Goal: Information Seeking & Learning: Learn about a topic

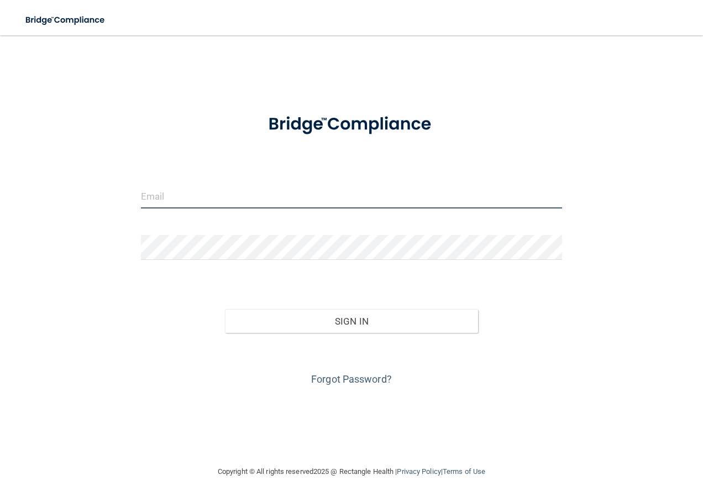
click at [362, 190] on input "email" at bounding box center [352, 196] width 422 height 25
type input "[PERSON_NAME][EMAIL_ADDRESS][PERSON_NAME][DOMAIN_NAME]"
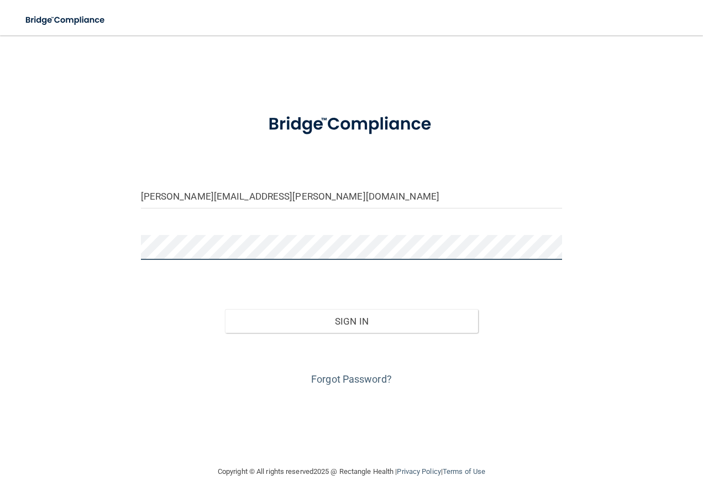
click at [225, 309] on button "Sign In" at bounding box center [351, 321] width 253 height 24
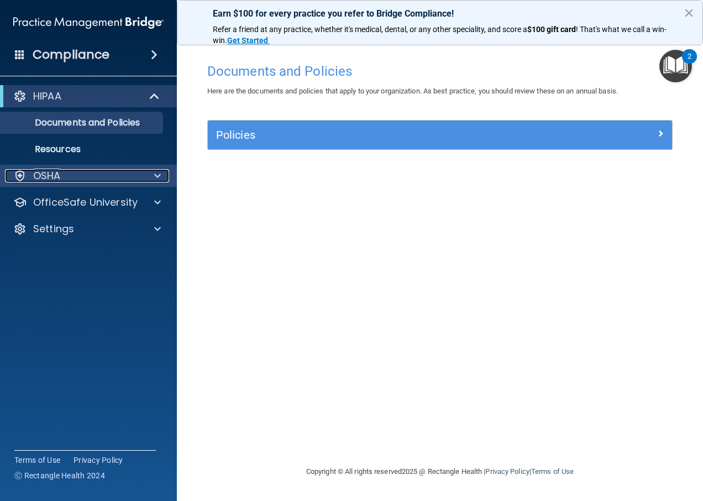
click at [87, 172] on div "OSHA" at bounding box center [73, 175] width 137 height 13
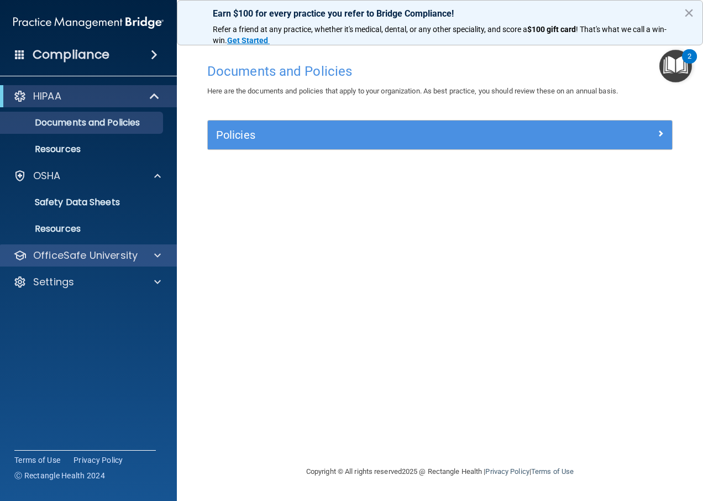
click at [100, 265] on div "OfficeSafe University" at bounding box center [88, 255] width 177 height 22
click at [157, 256] on span at bounding box center [157, 255] width 7 height 13
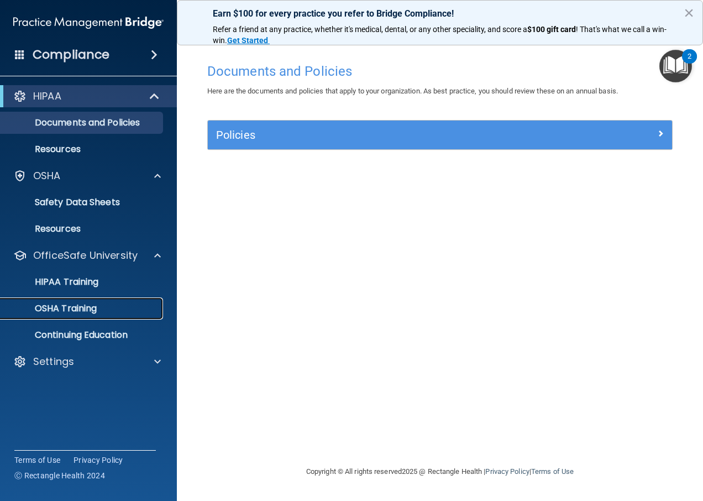
click at [119, 311] on div "OSHA Training" at bounding box center [82, 308] width 151 height 11
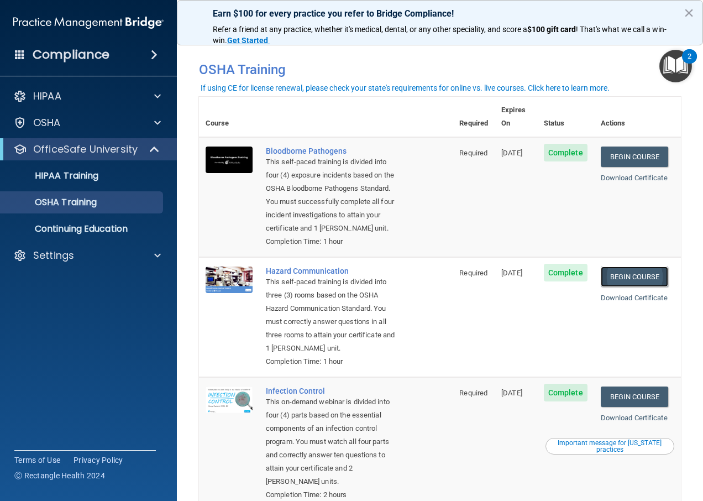
click at [638, 281] on link "Begin Course" at bounding box center [634, 276] width 67 height 20
click at [579, 339] on td "Complete" at bounding box center [565, 317] width 57 height 120
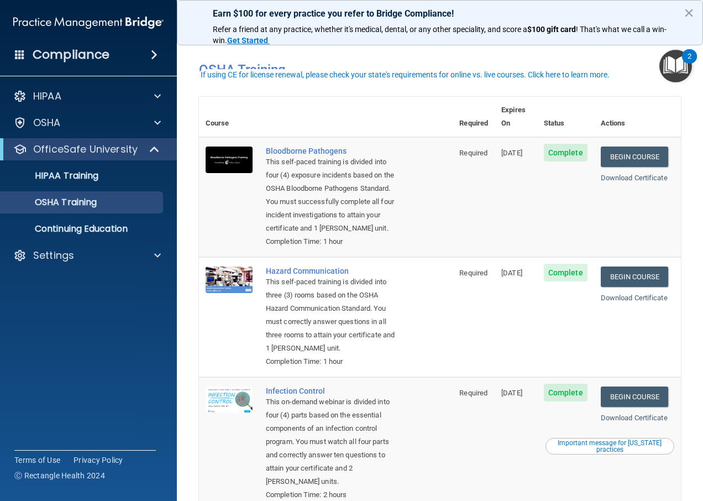
scroll to position [55, 0]
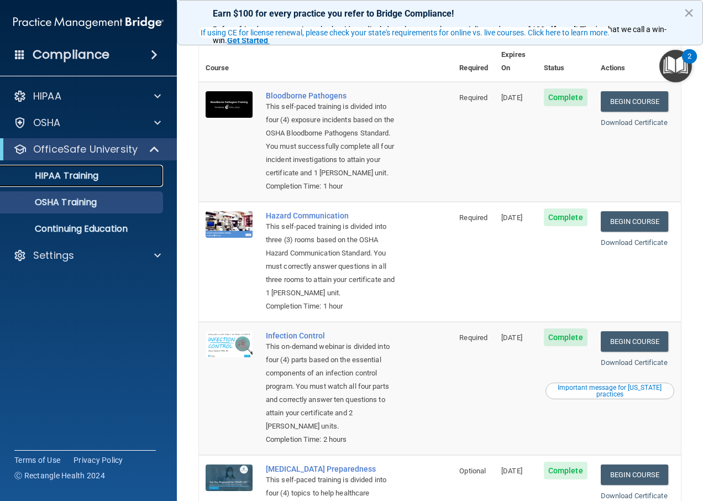
click at [85, 181] on p "HIPAA Training" at bounding box center [52, 175] width 91 height 11
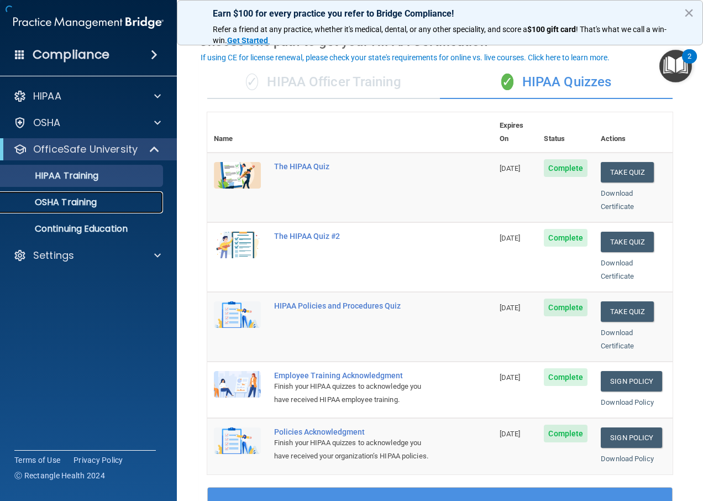
click at [95, 203] on p "OSHA Training" at bounding box center [52, 202] width 90 height 11
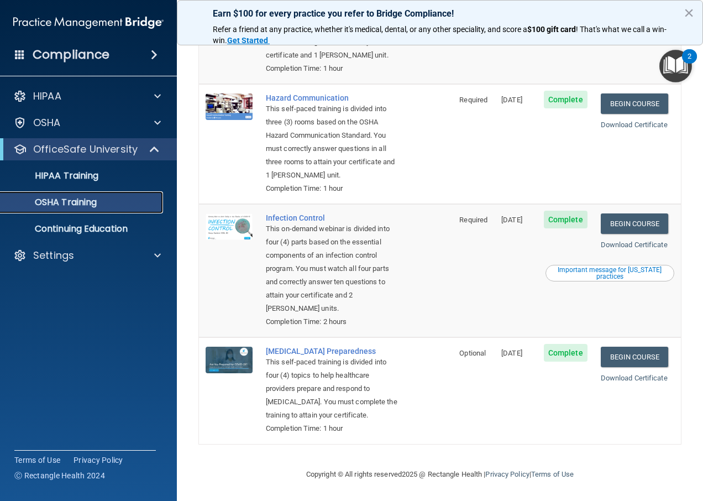
scroll to position [202, 0]
click at [654, 347] on link "Begin Course" at bounding box center [634, 357] width 67 height 20
click at [87, 182] on link "HIPAA Training" at bounding box center [76, 176] width 174 height 22
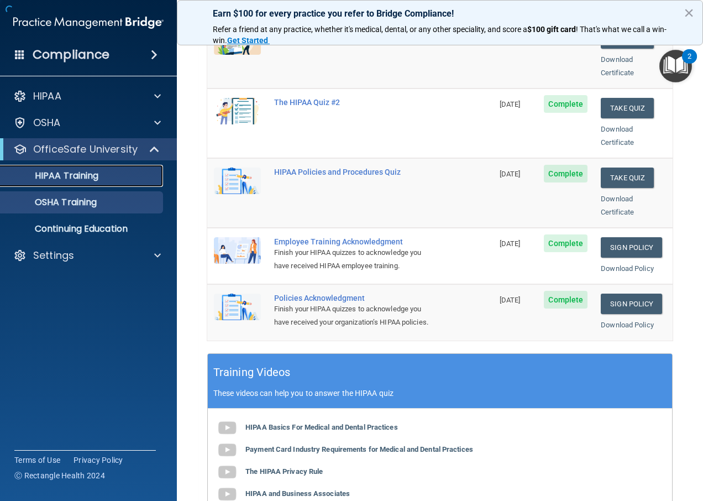
scroll to position [383, 0]
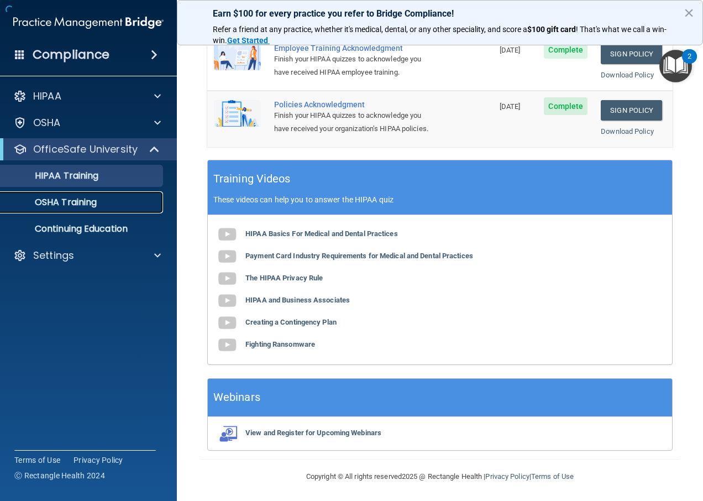
click at [96, 204] on p "OSHA Training" at bounding box center [52, 202] width 90 height 11
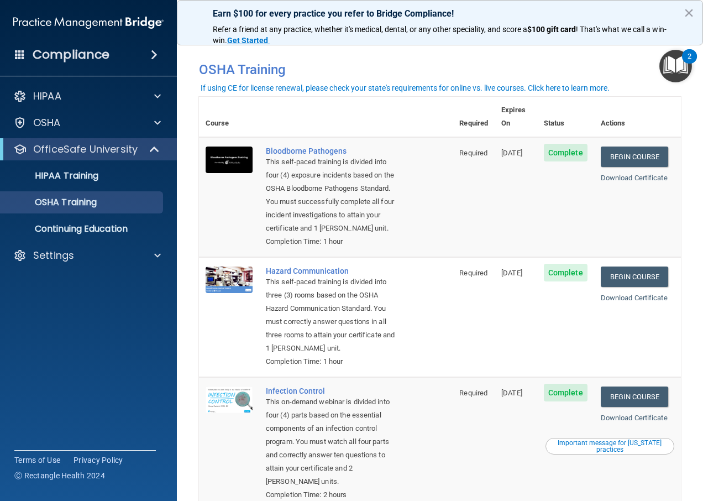
click at [545, 108] on th "Status" at bounding box center [565, 117] width 57 height 40
click at [69, 181] on p "HIPAA Training" at bounding box center [52, 175] width 91 height 11
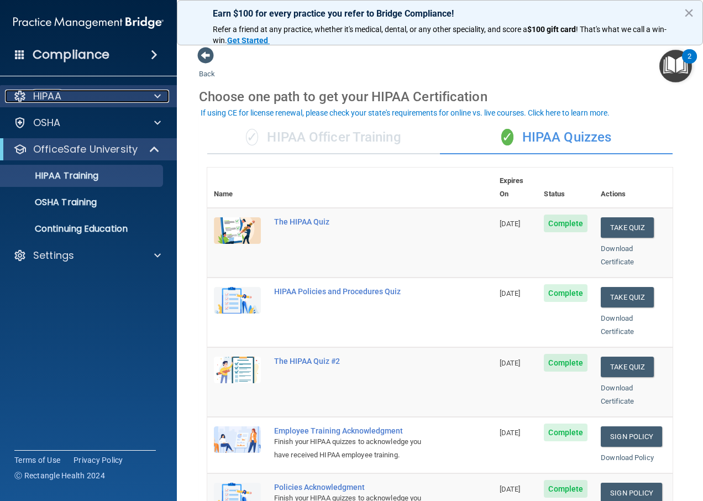
click at [74, 95] on div "HIPAA" at bounding box center [73, 96] width 137 height 13
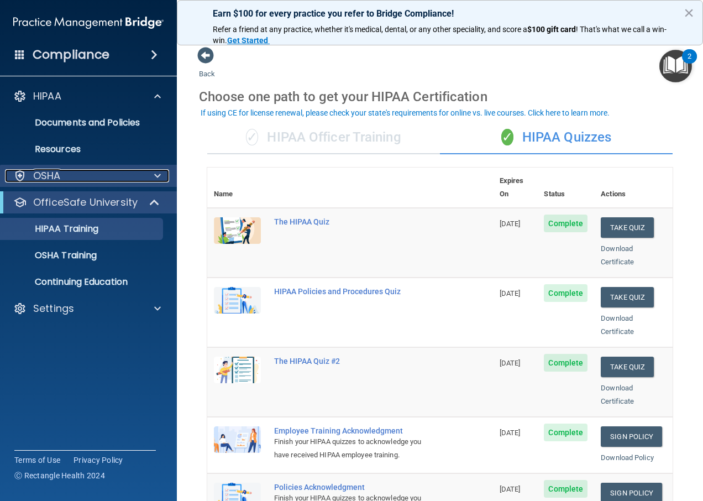
click at [69, 174] on div "OSHA" at bounding box center [73, 175] width 137 height 13
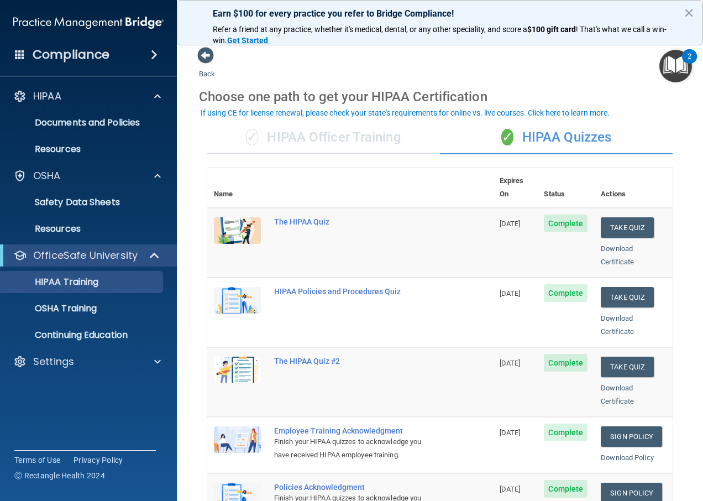
click at [129, 397] on div "Compliance HIPAA Documents and Policies Report an Incident Business Associates …" at bounding box center [88, 250] width 177 height 501
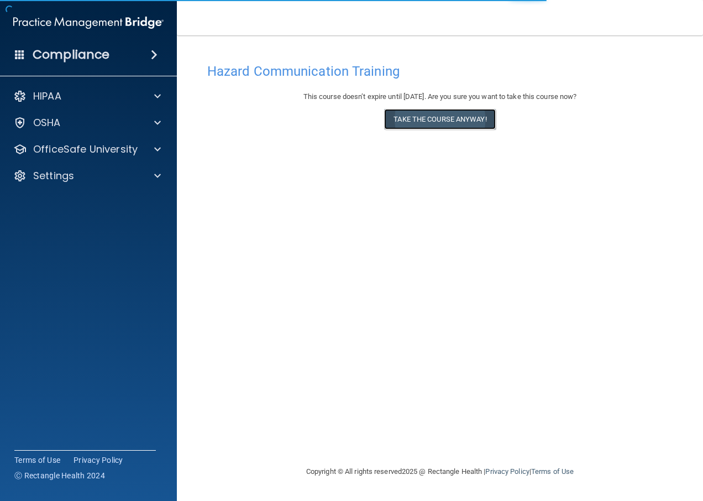
click at [480, 129] on button "Take the course anyway!" at bounding box center [439, 119] width 111 height 20
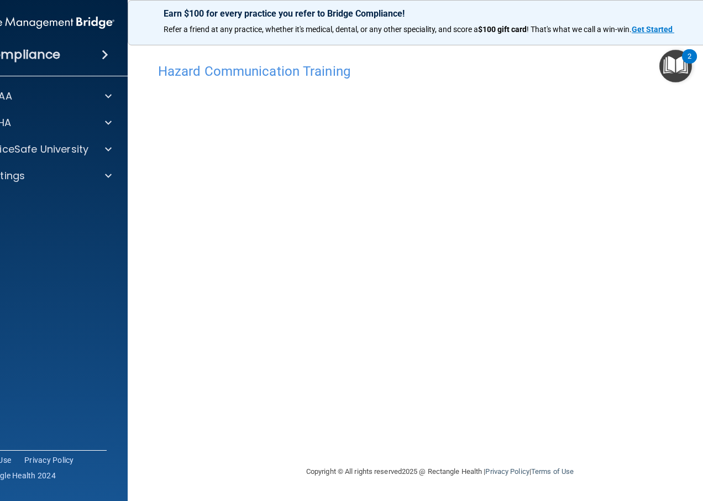
drag, startPoint x: 600, startPoint y: 60, endPoint x: 541, endPoint y: 61, distance: 58.6
click at [541, 61] on div "Hazard Communication Training" at bounding box center [440, 70] width 580 height 27
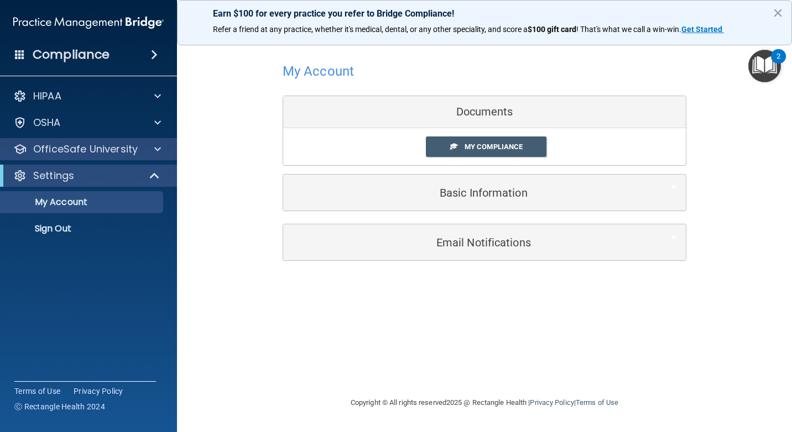
click at [87, 157] on div "OfficeSafe University" at bounding box center [88, 149] width 177 height 22
click at [161, 153] on div at bounding box center [156, 149] width 28 height 13
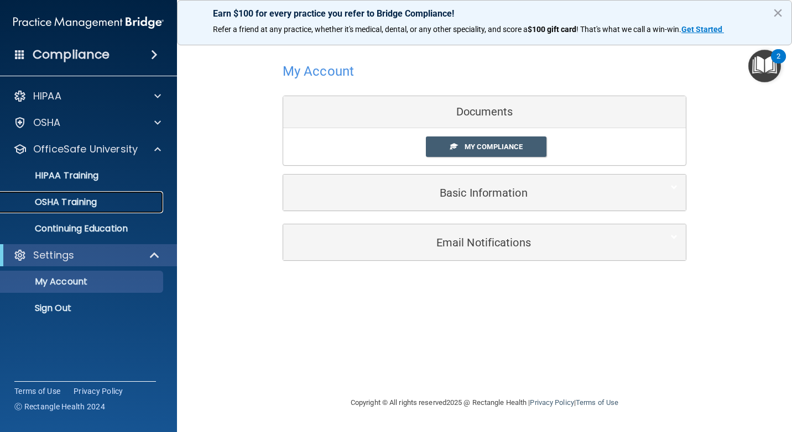
click at [123, 208] on link "OSHA Training" at bounding box center [76, 202] width 174 height 22
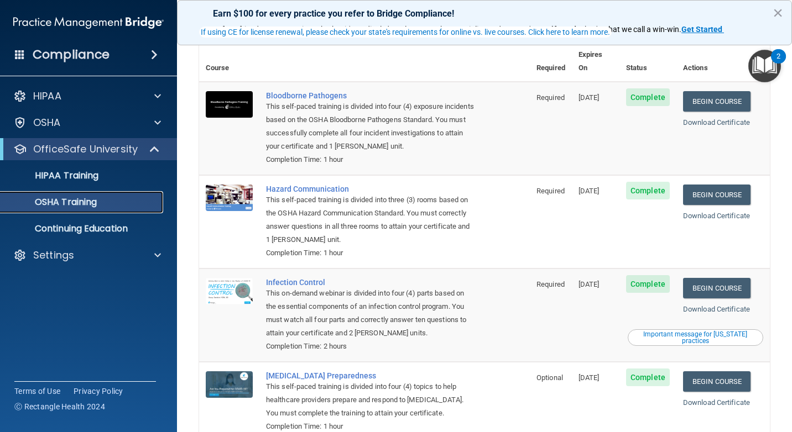
scroll to position [112, 0]
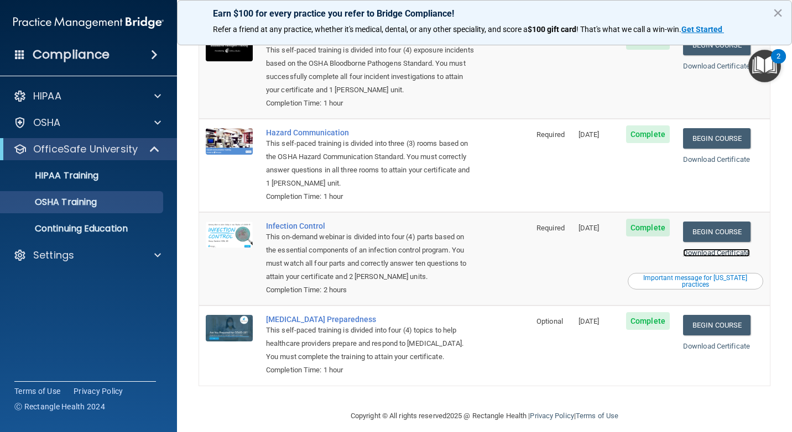
click at [703, 249] on link "Download Certificate" at bounding box center [716, 253] width 67 height 8
click at [699, 222] on link "Begin Course" at bounding box center [716, 232] width 67 height 20
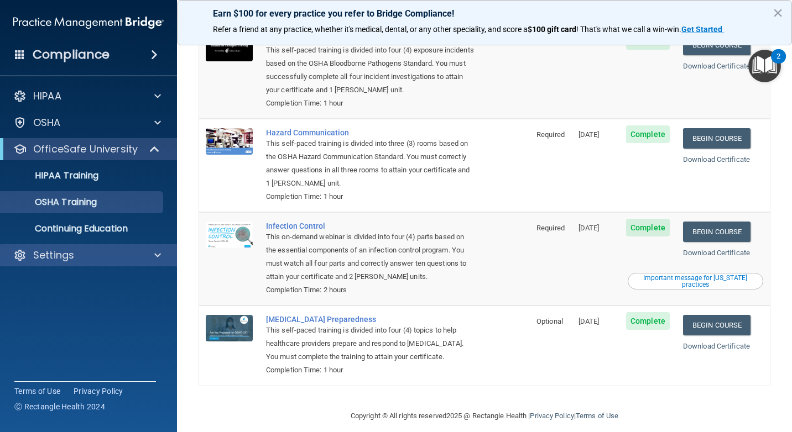
click at [81, 265] on div "Settings" at bounding box center [88, 255] width 177 height 22
click at [161, 256] on div at bounding box center [156, 255] width 28 height 13
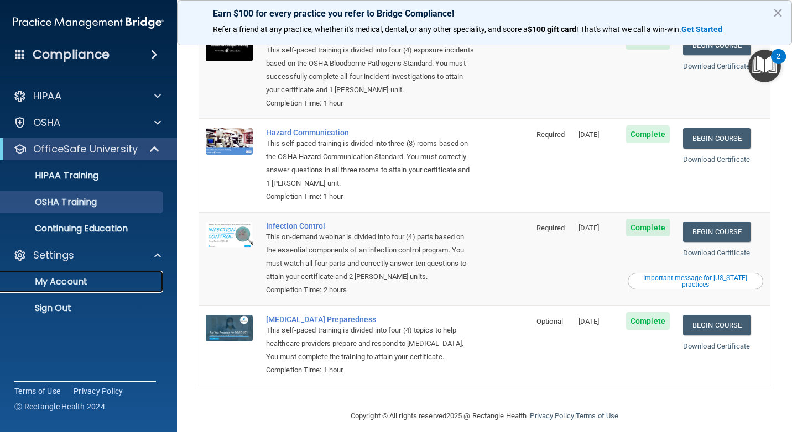
click at [115, 278] on p "My Account" at bounding box center [82, 281] width 151 height 11
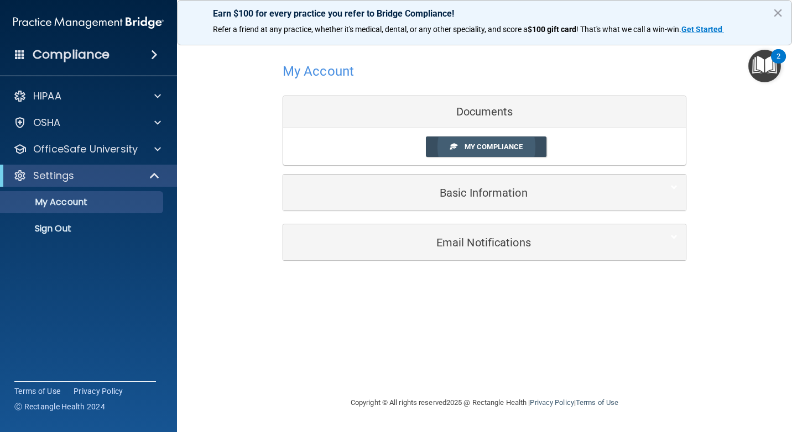
click at [501, 150] on span "My Compliance" at bounding box center [493, 147] width 58 height 8
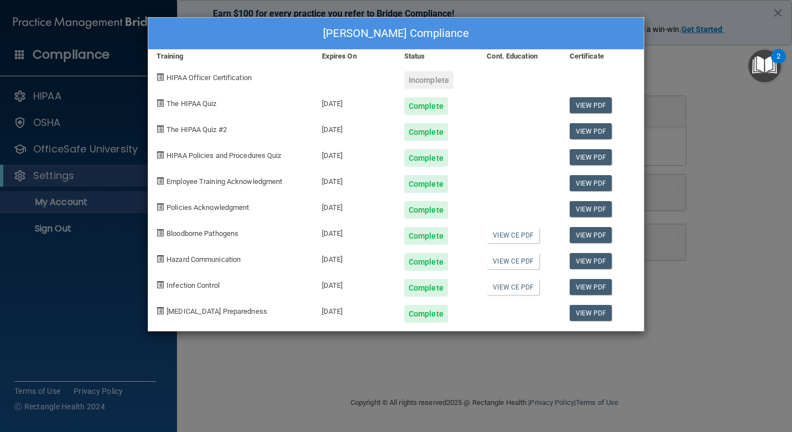
click at [417, 90] on div "Complete" at bounding box center [437, 102] width 82 height 26
click at [418, 83] on div "Incomplete" at bounding box center [428, 80] width 49 height 18
click at [222, 75] on span "HIPAA Officer Certification" at bounding box center [208, 78] width 85 height 8
click at [662, 98] on div "Kate Hodge's Compliance Training Expires On Status Cont. Education Certificate …" at bounding box center [396, 216] width 792 height 432
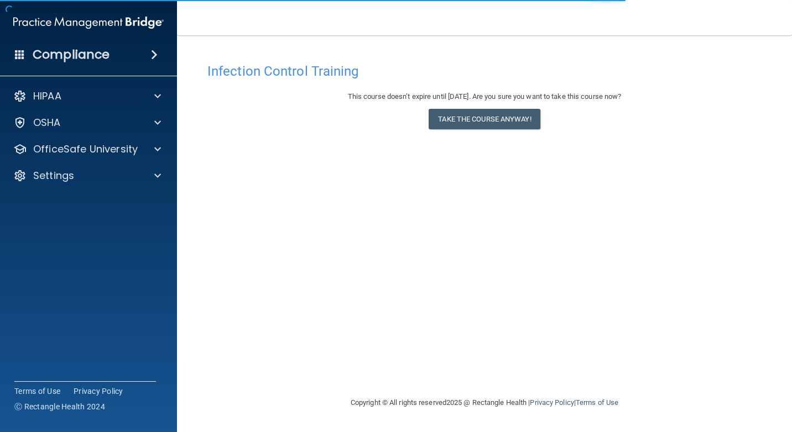
click at [531, 130] on div "This course doesn’t expire until [DATE]. Are you sure you want to take this cou…" at bounding box center [484, 112] width 554 height 45
click at [525, 121] on button "Take the course anyway!" at bounding box center [483, 119] width 111 height 20
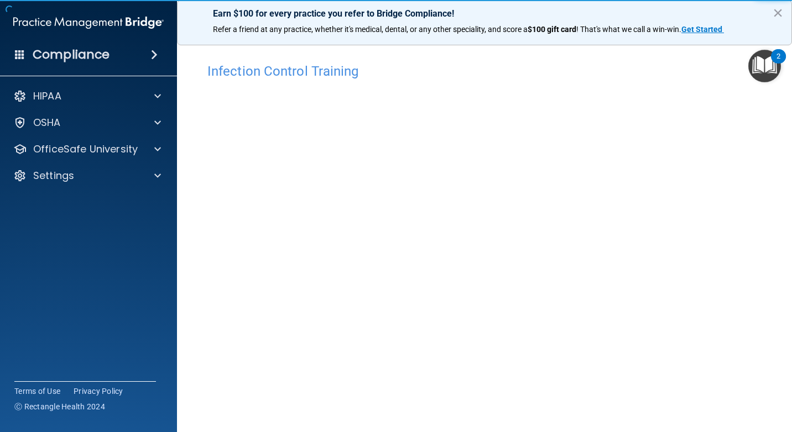
scroll to position [41, 0]
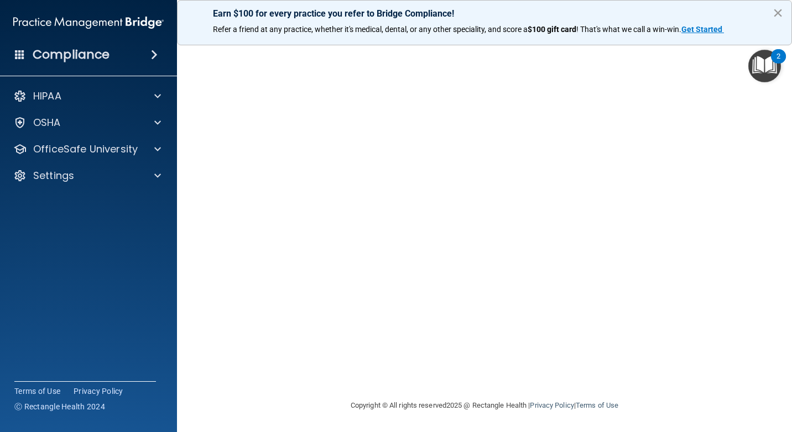
click at [782, 15] on button "×" at bounding box center [777, 13] width 11 height 18
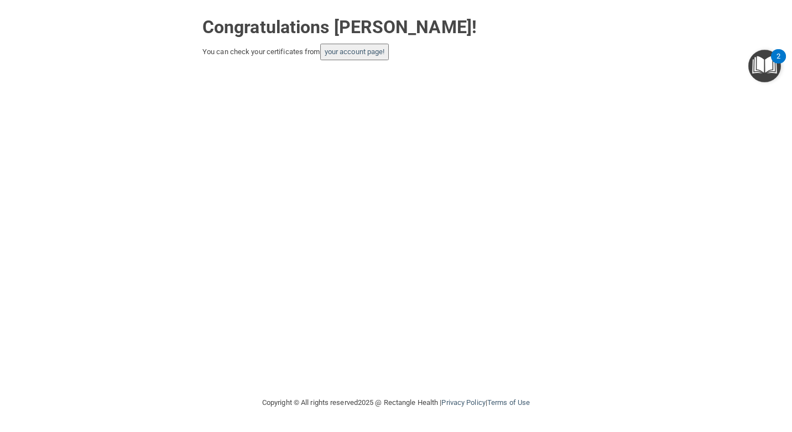
click at [378, 57] on button "your account page!" at bounding box center [354, 52] width 69 height 17
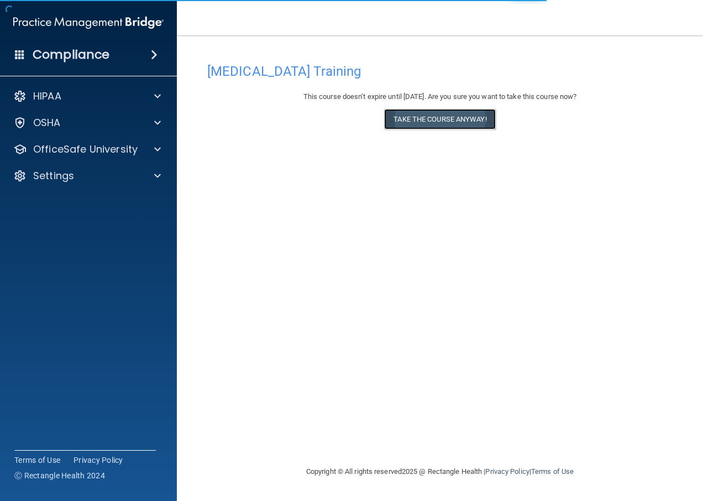
click at [458, 119] on button "Take the course anyway!" at bounding box center [439, 119] width 111 height 20
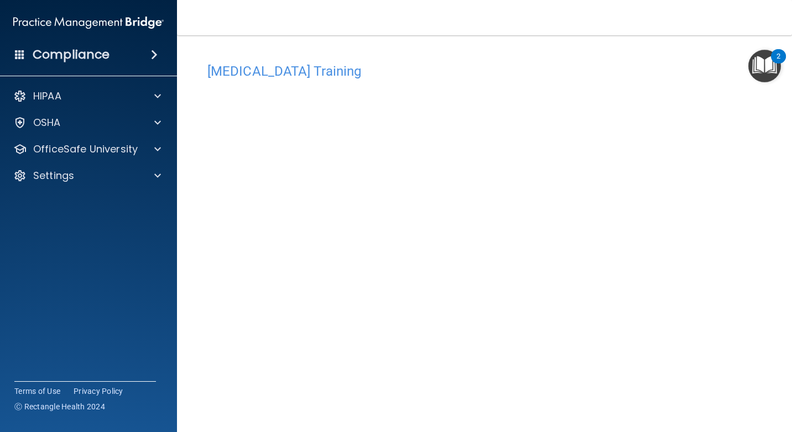
click at [538, 40] on main "[MEDICAL_DATA] Training This course doesn’t expire until [DATE]. Are you sure y…" at bounding box center [484, 233] width 615 height 397
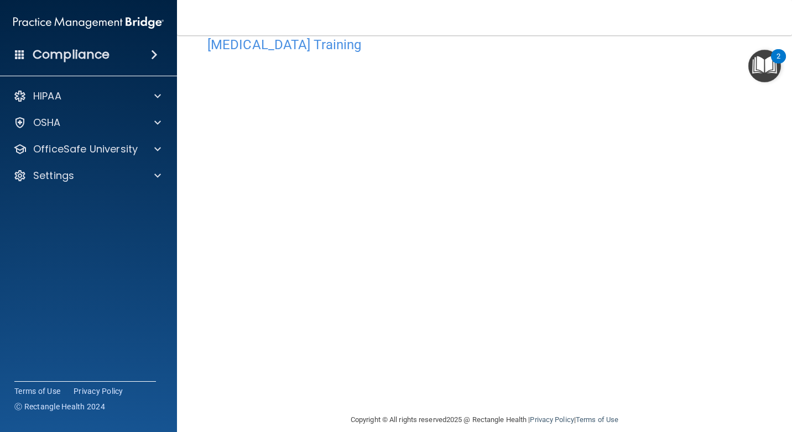
scroll to position [41, 0]
